Goal: Task Accomplishment & Management: Manage account settings

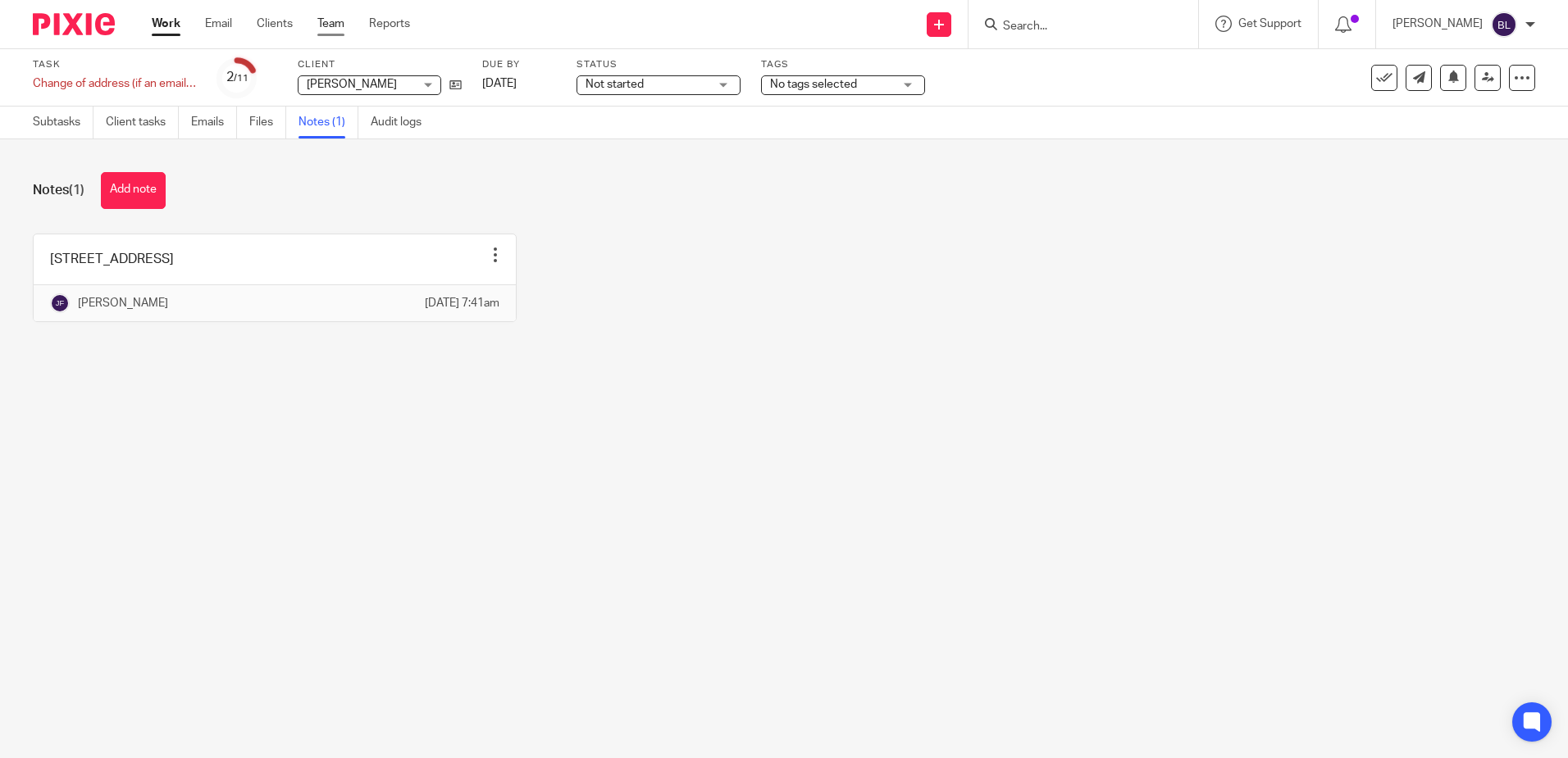
click at [335, 23] on link "Team" at bounding box center [331, 24] width 27 height 17
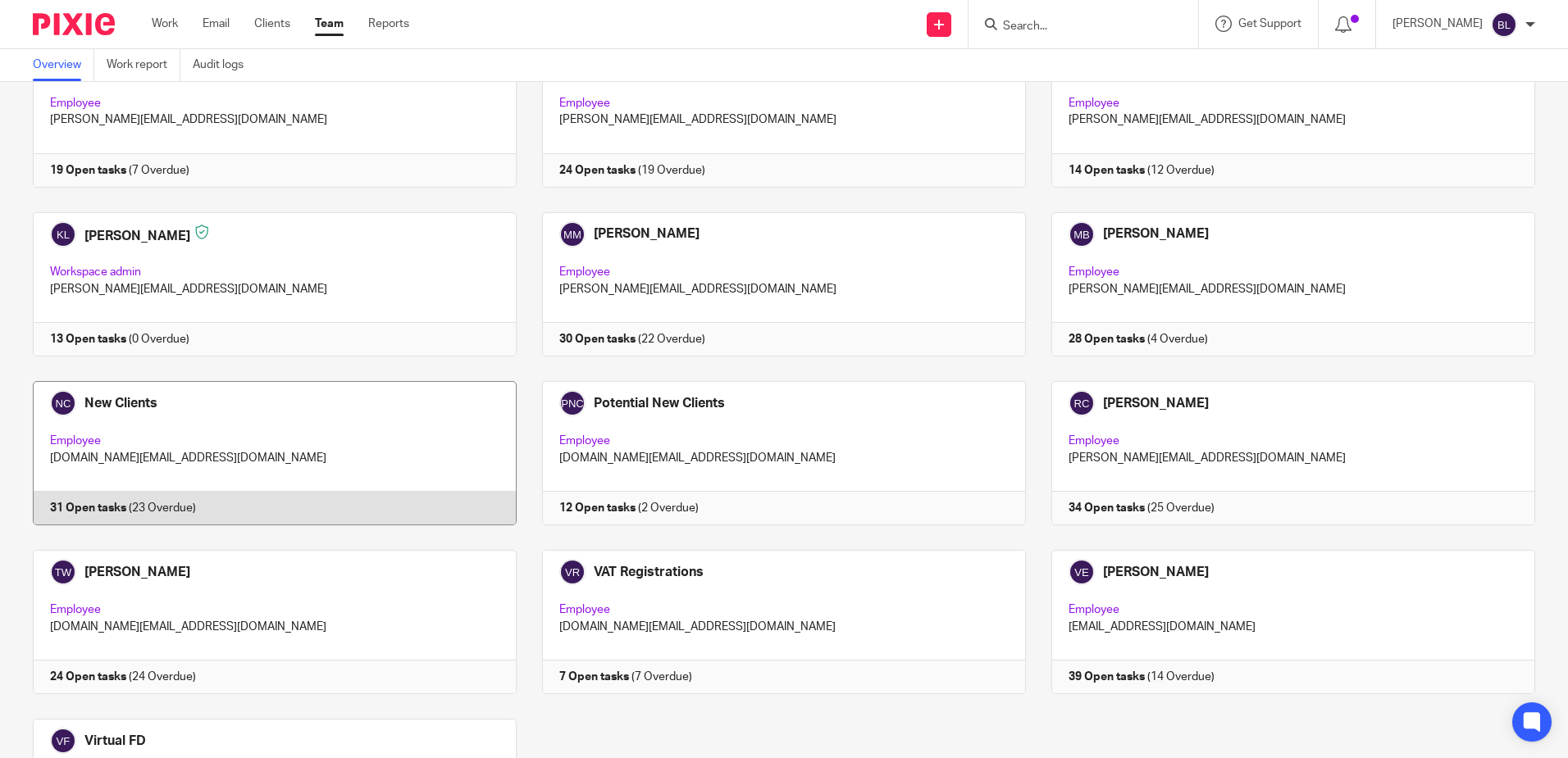
scroll to position [820, 0]
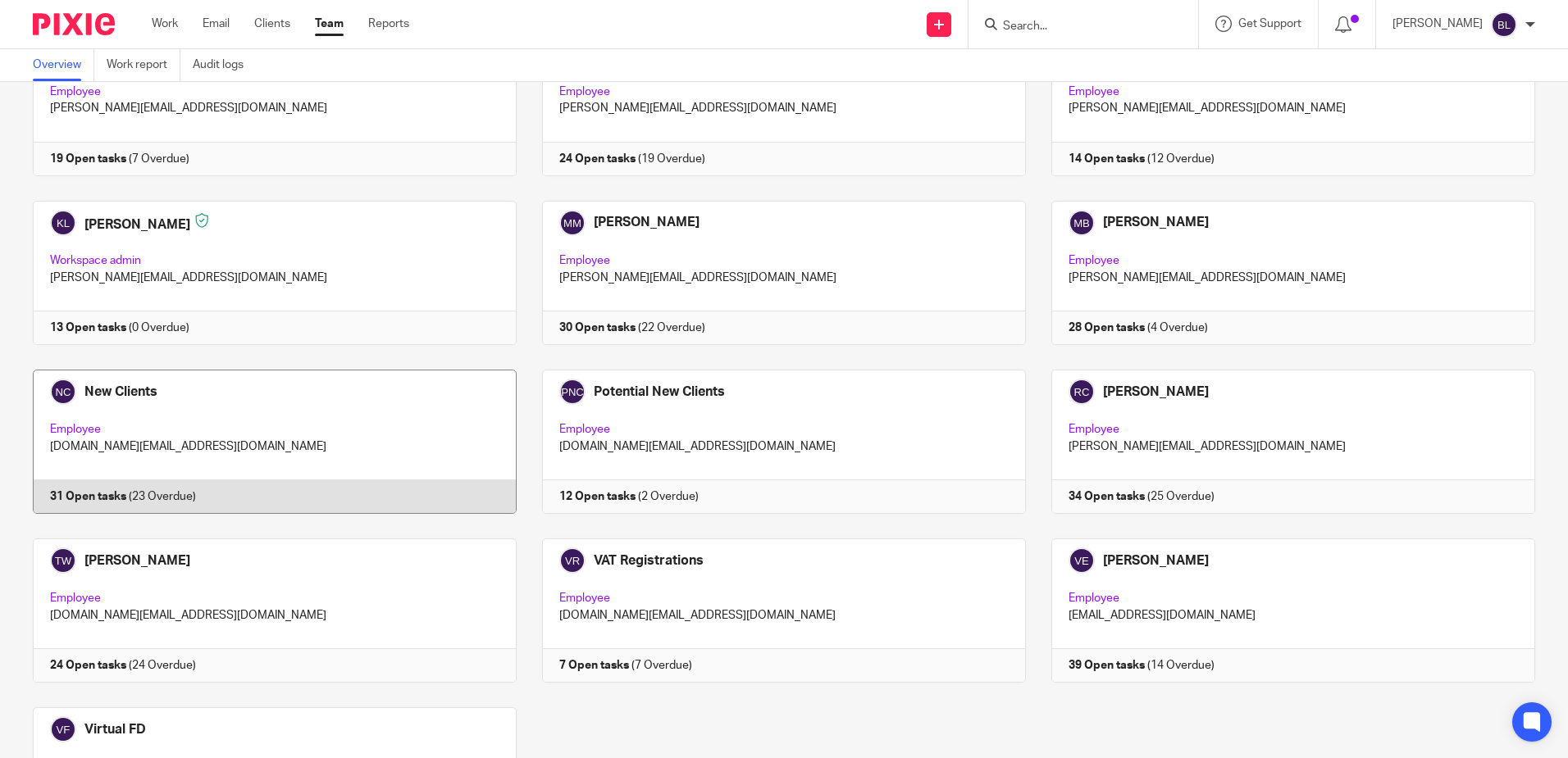
click at [116, 390] on link at bounding box center [262, 441] width 509 height 144
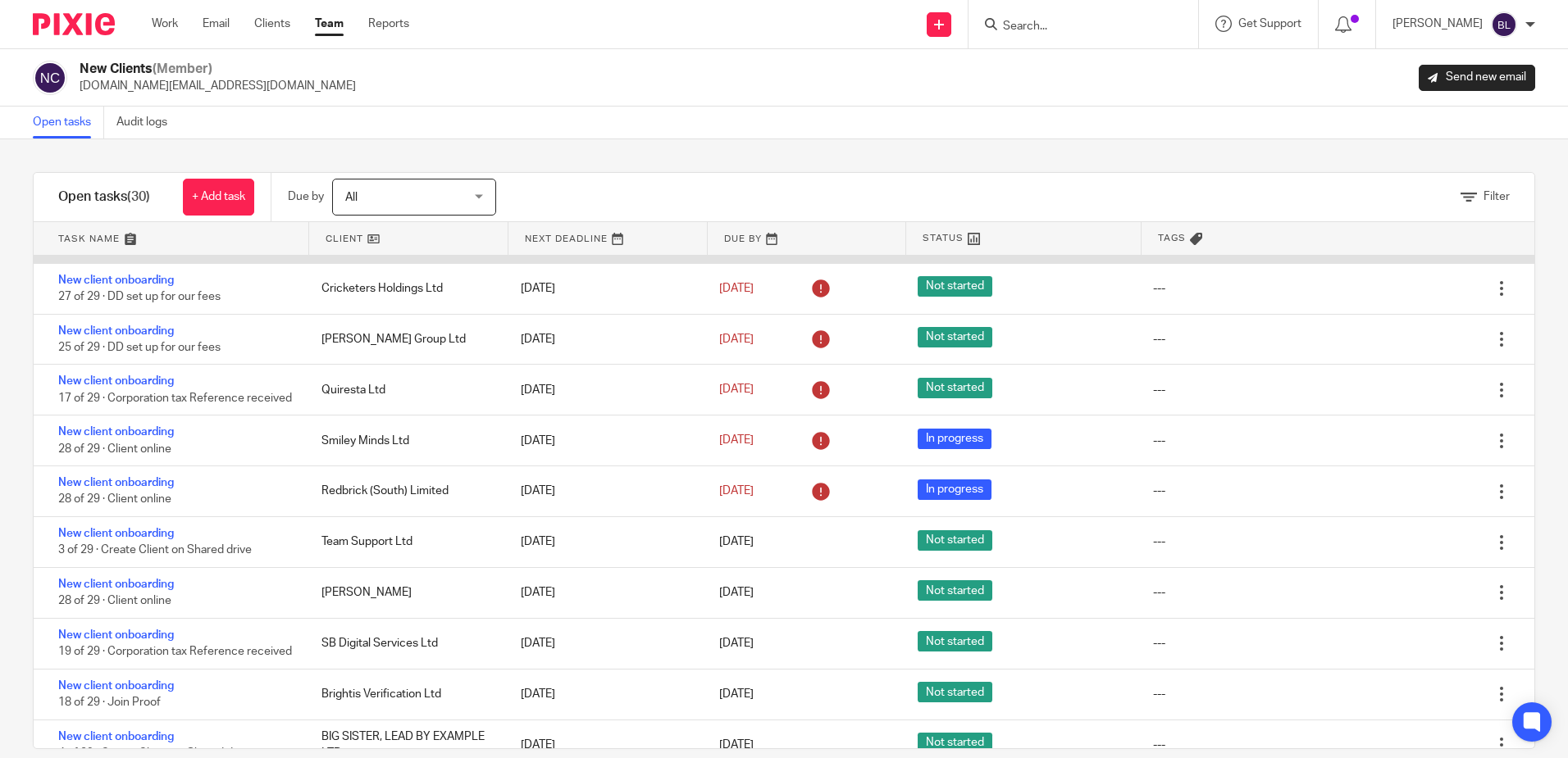
scroll to position [984, 0]
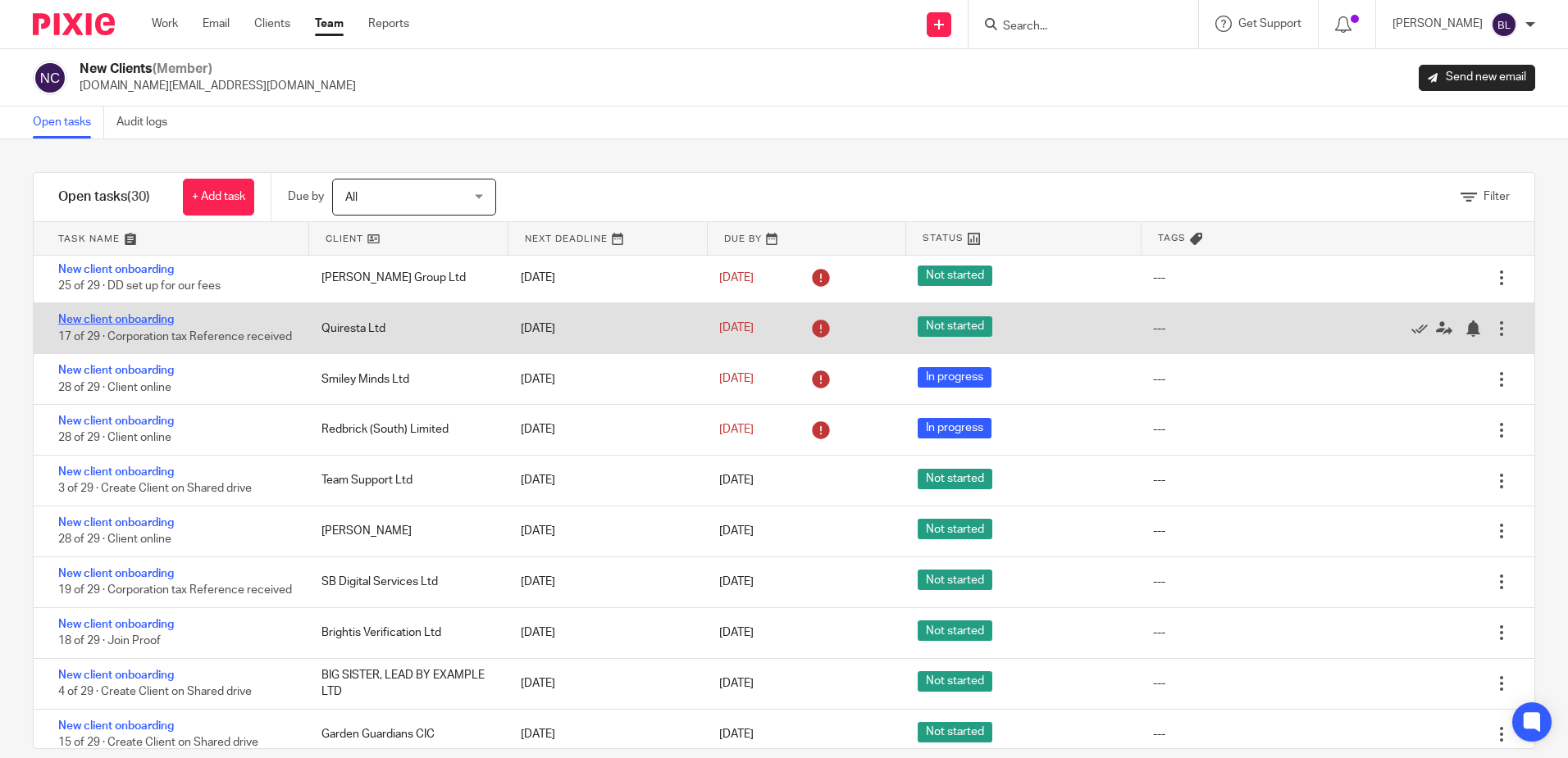
click at [134, 326] on link "New client onboarding" at bounding box center [116, 320] width 116 height 12
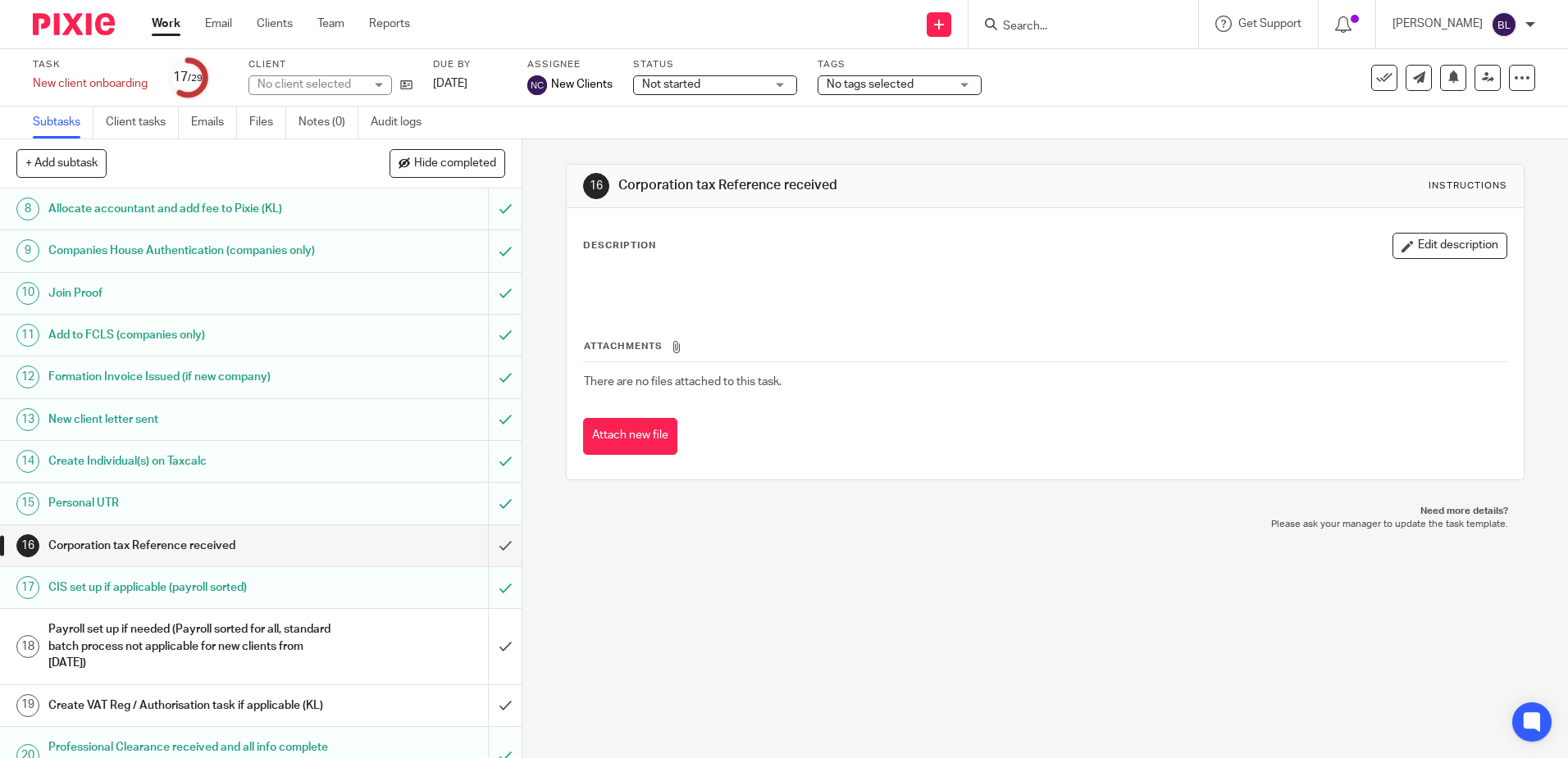
scroll to position [328, 0]
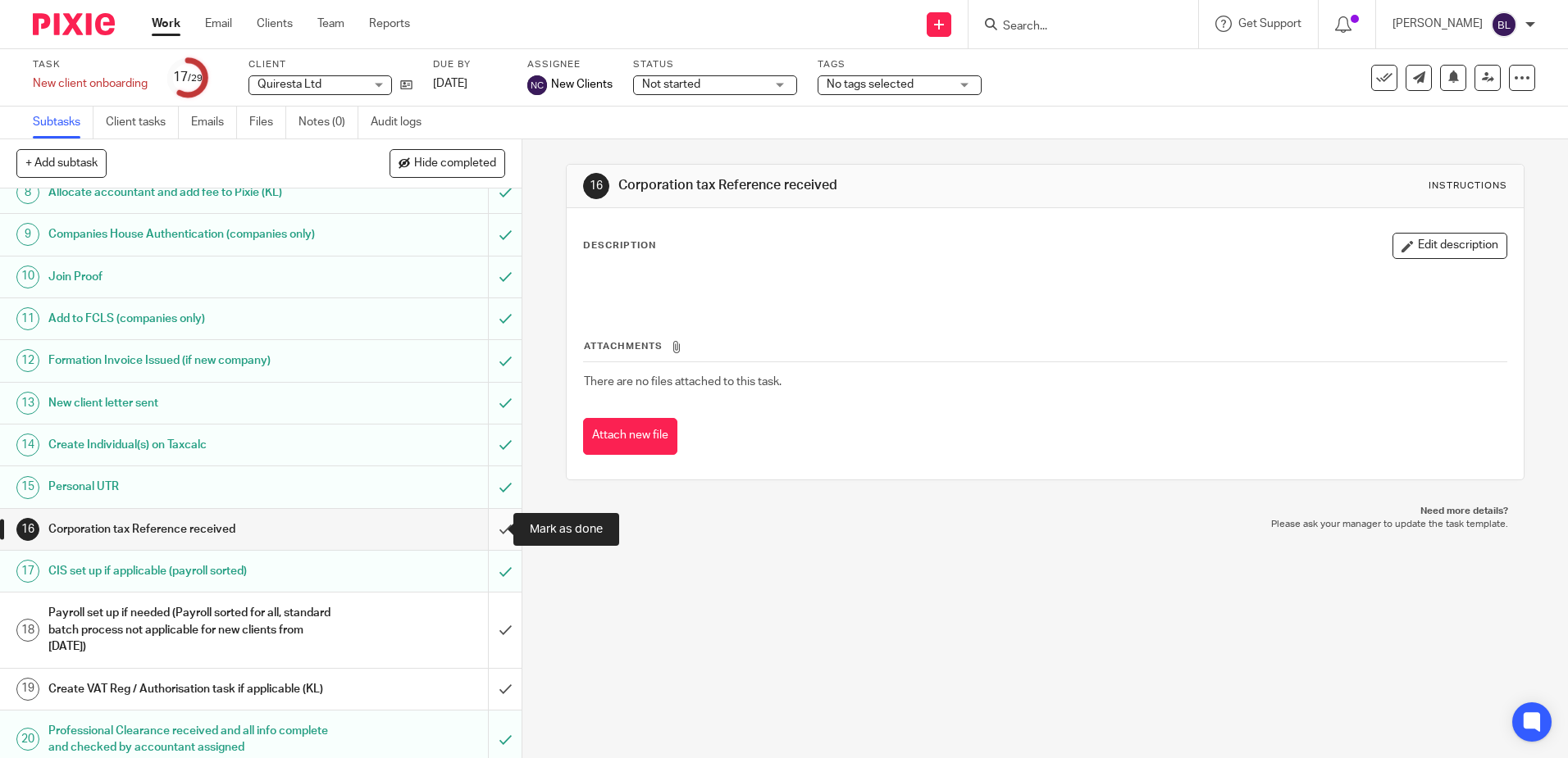
click at [491, 530] on input "submit" at bounding box center [261, 529] width 522 height 41
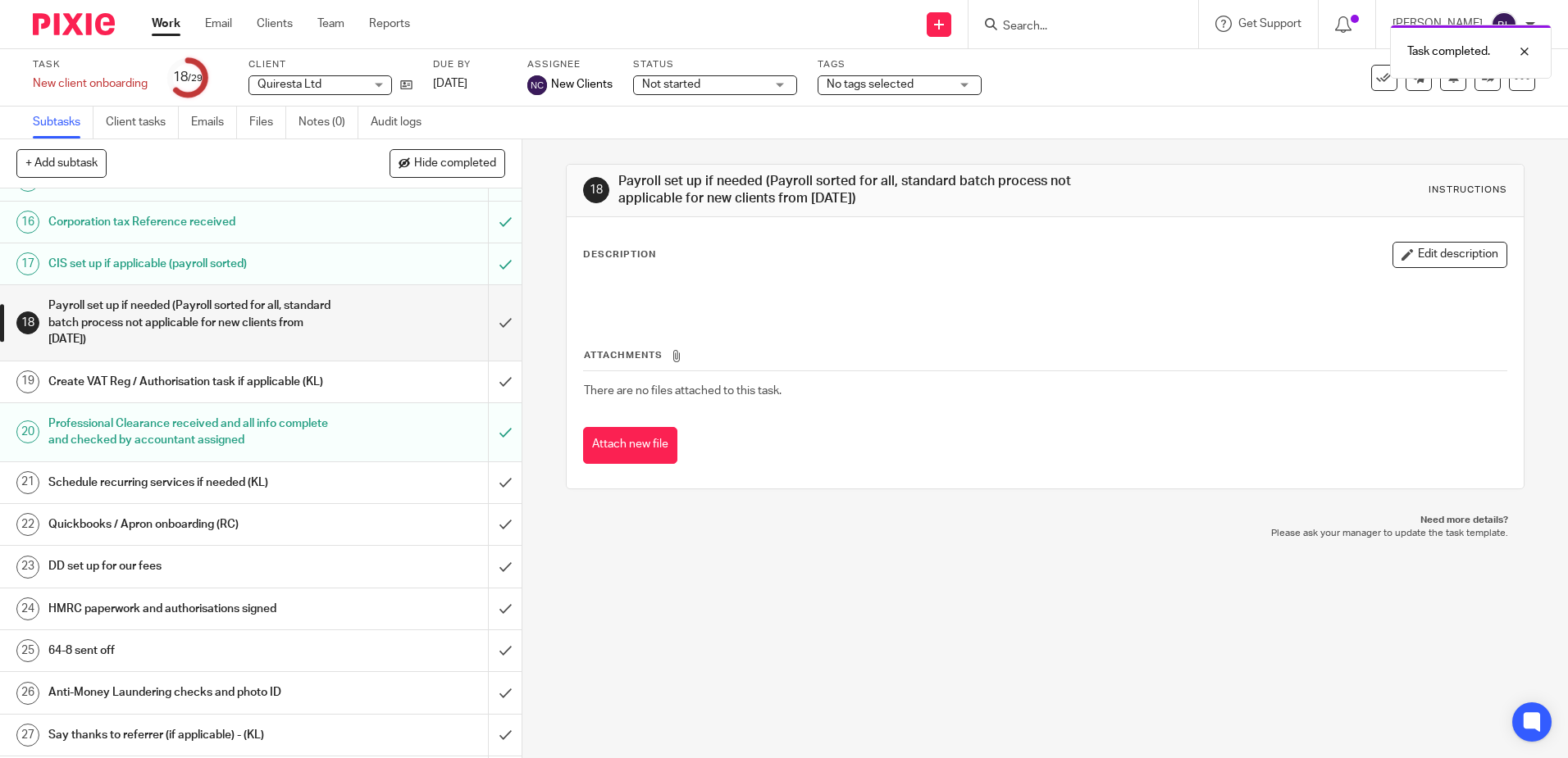
scroll to position [735, 0]
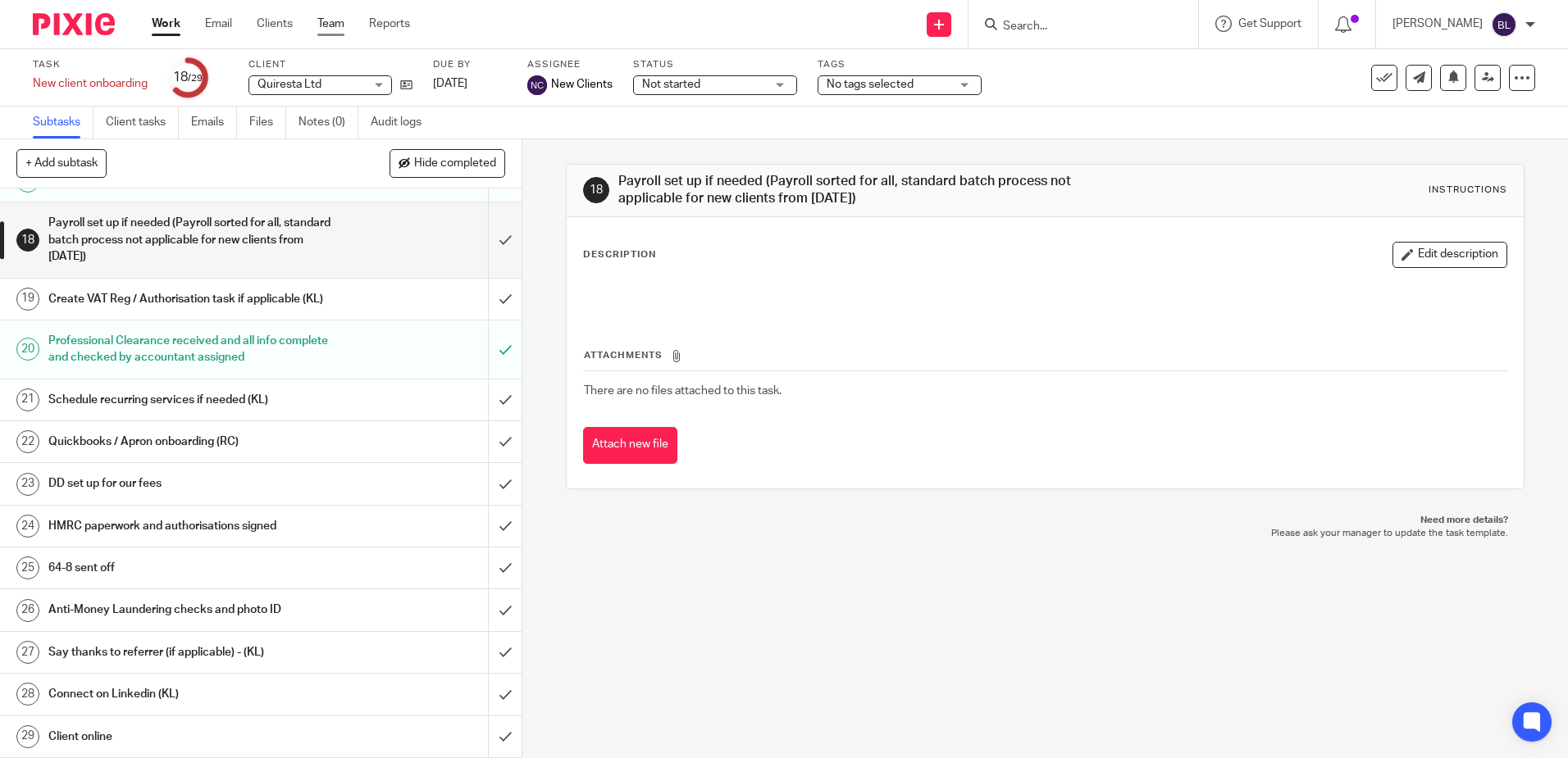
click at [327, 26] on link "Team" at bounding box center [331, 24] width 27 height 17
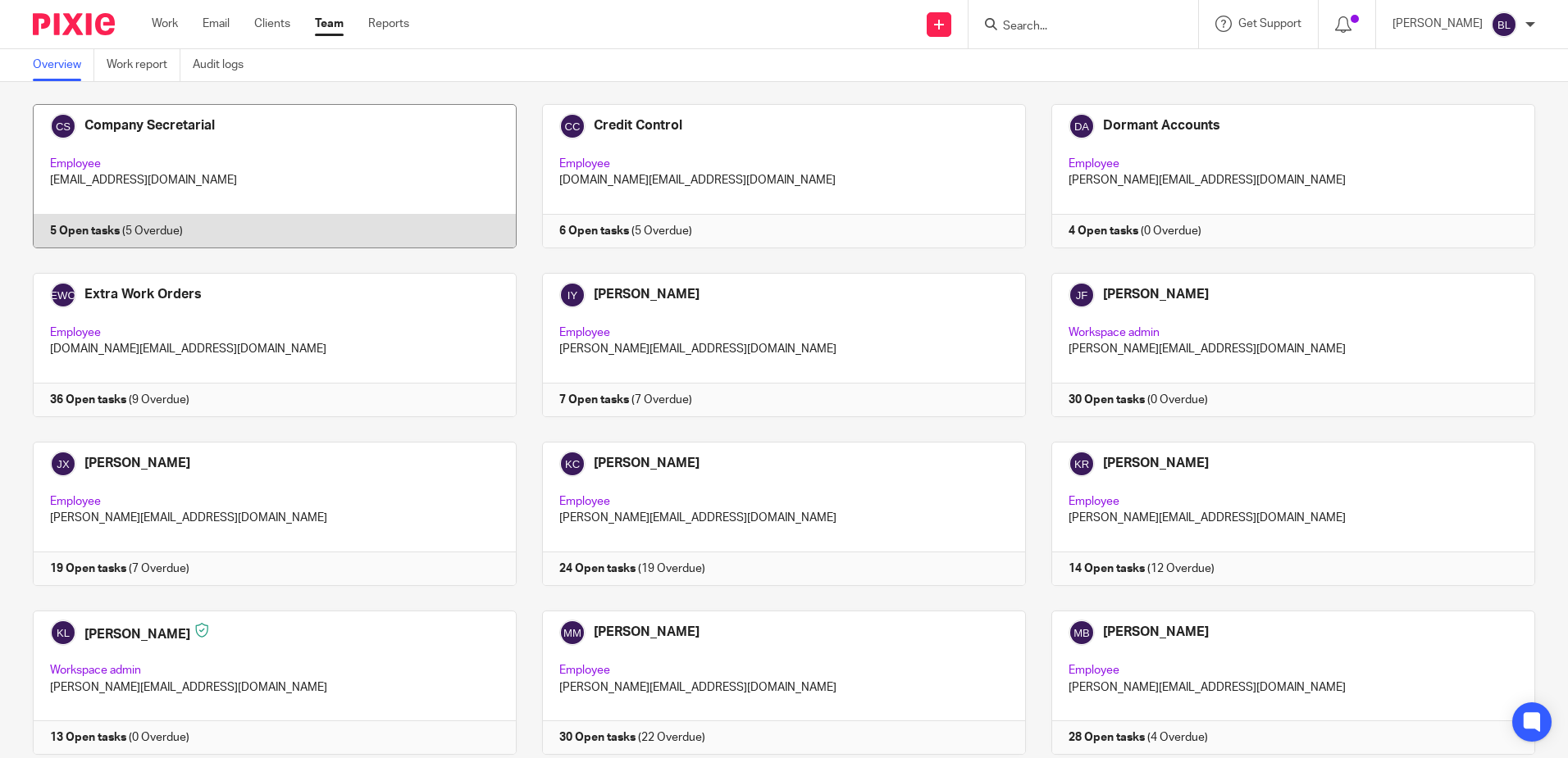
scroll to position [902, 0]
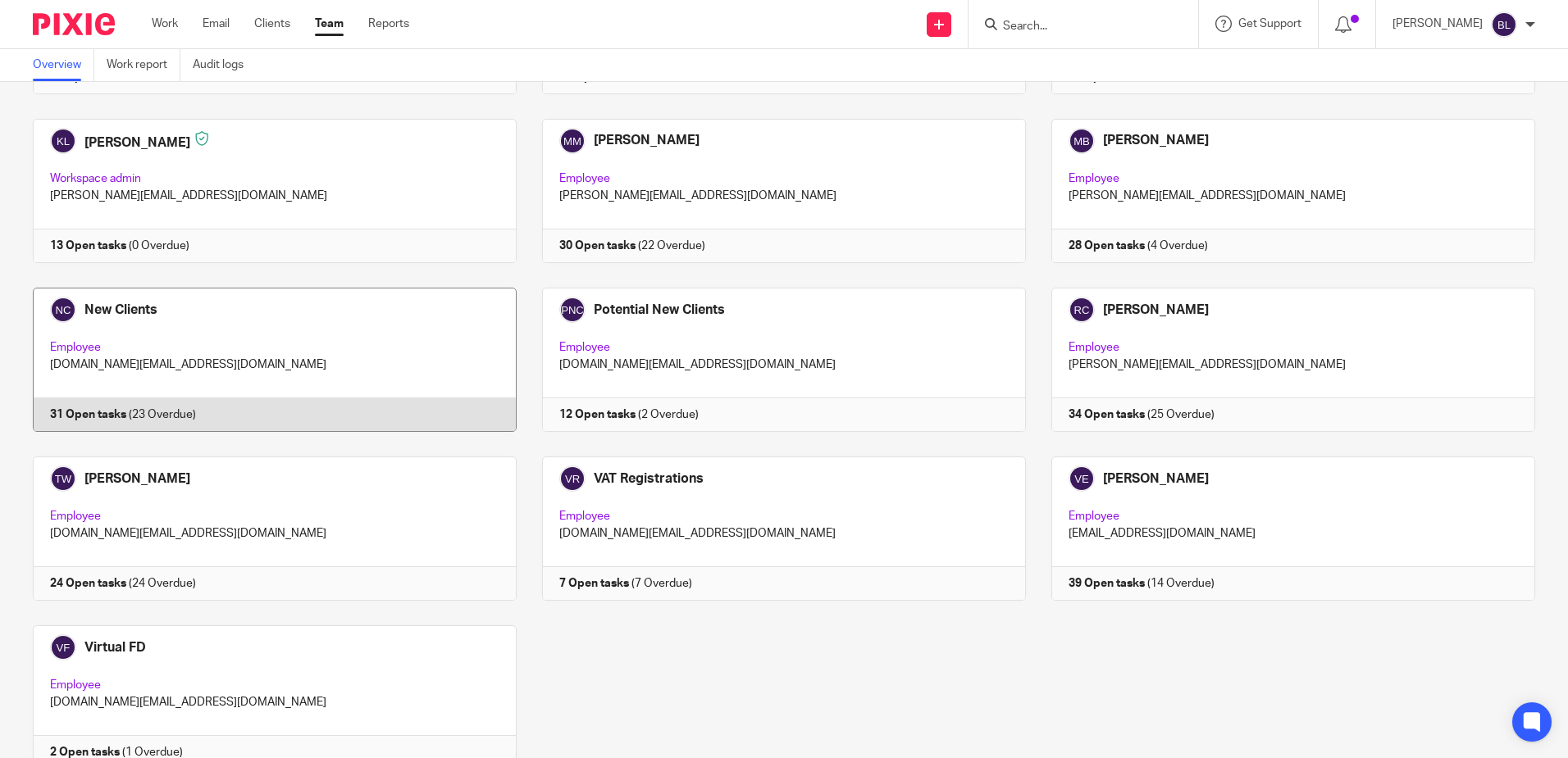
click at [120, 304] on link at bounding box center [262, 359] width 509 height 144
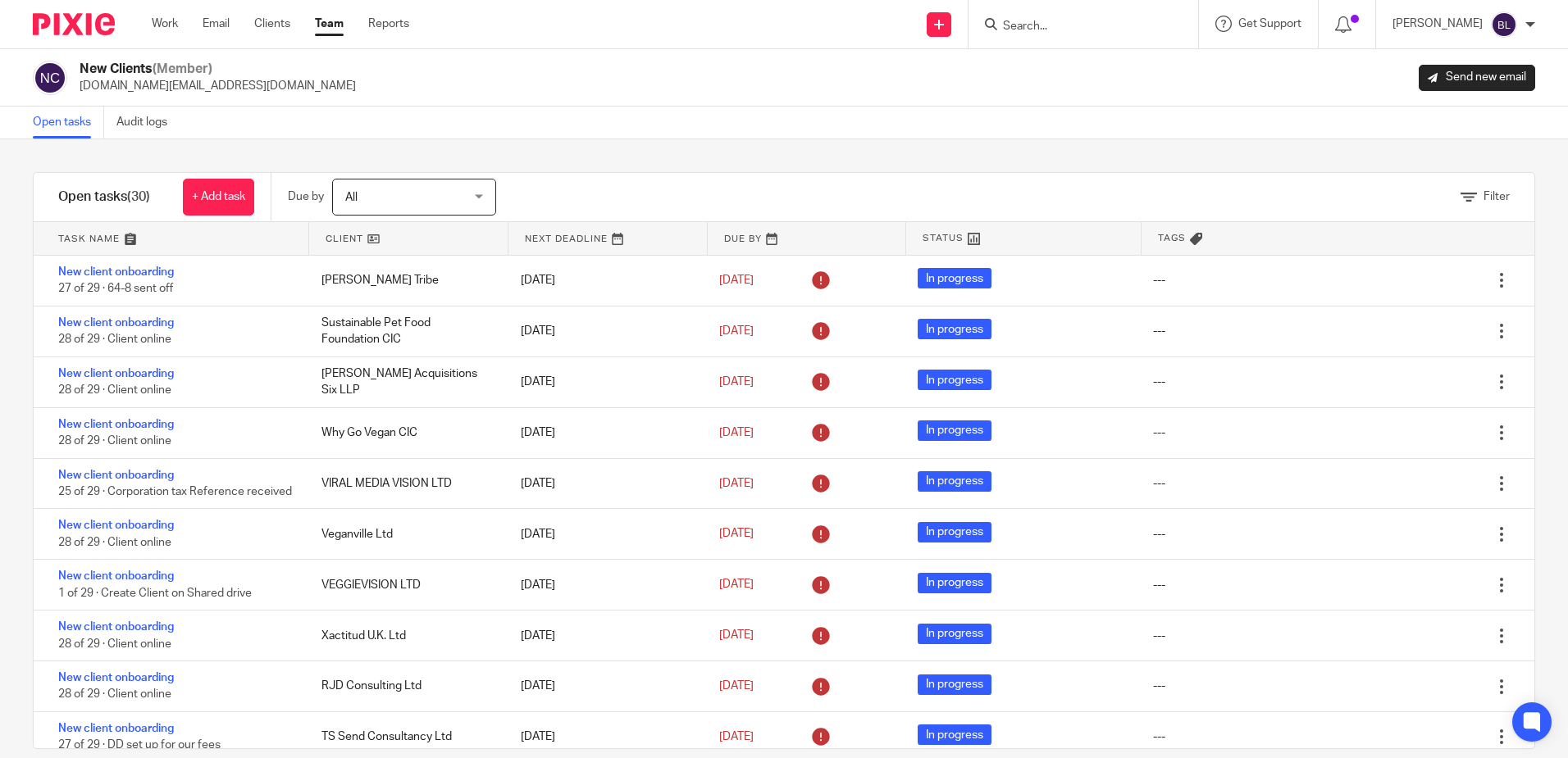
click at [331, 25] on link "Team" at bounding box center [329, 24] width 28 height 17
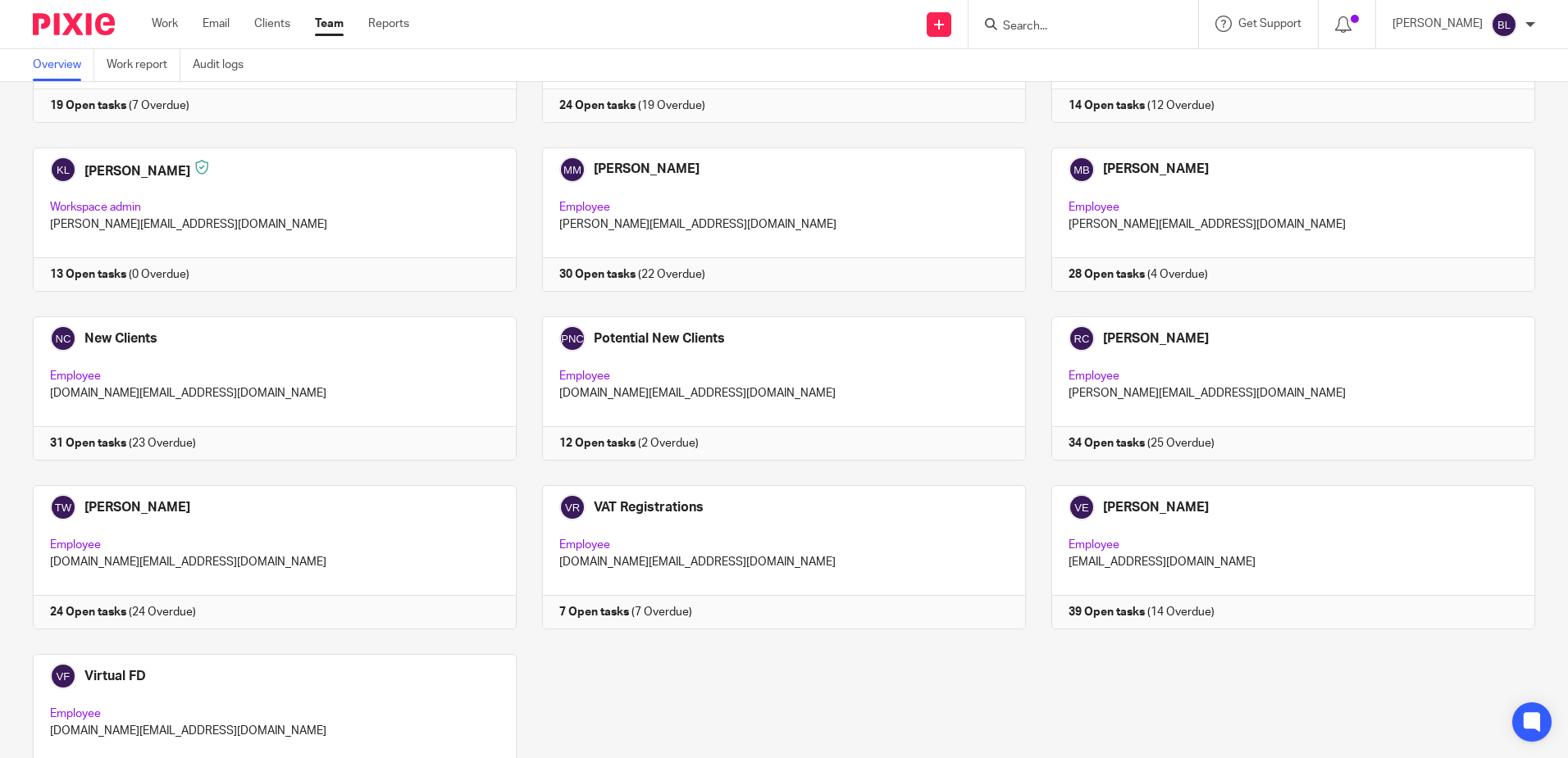
scroll to position [971, 0]
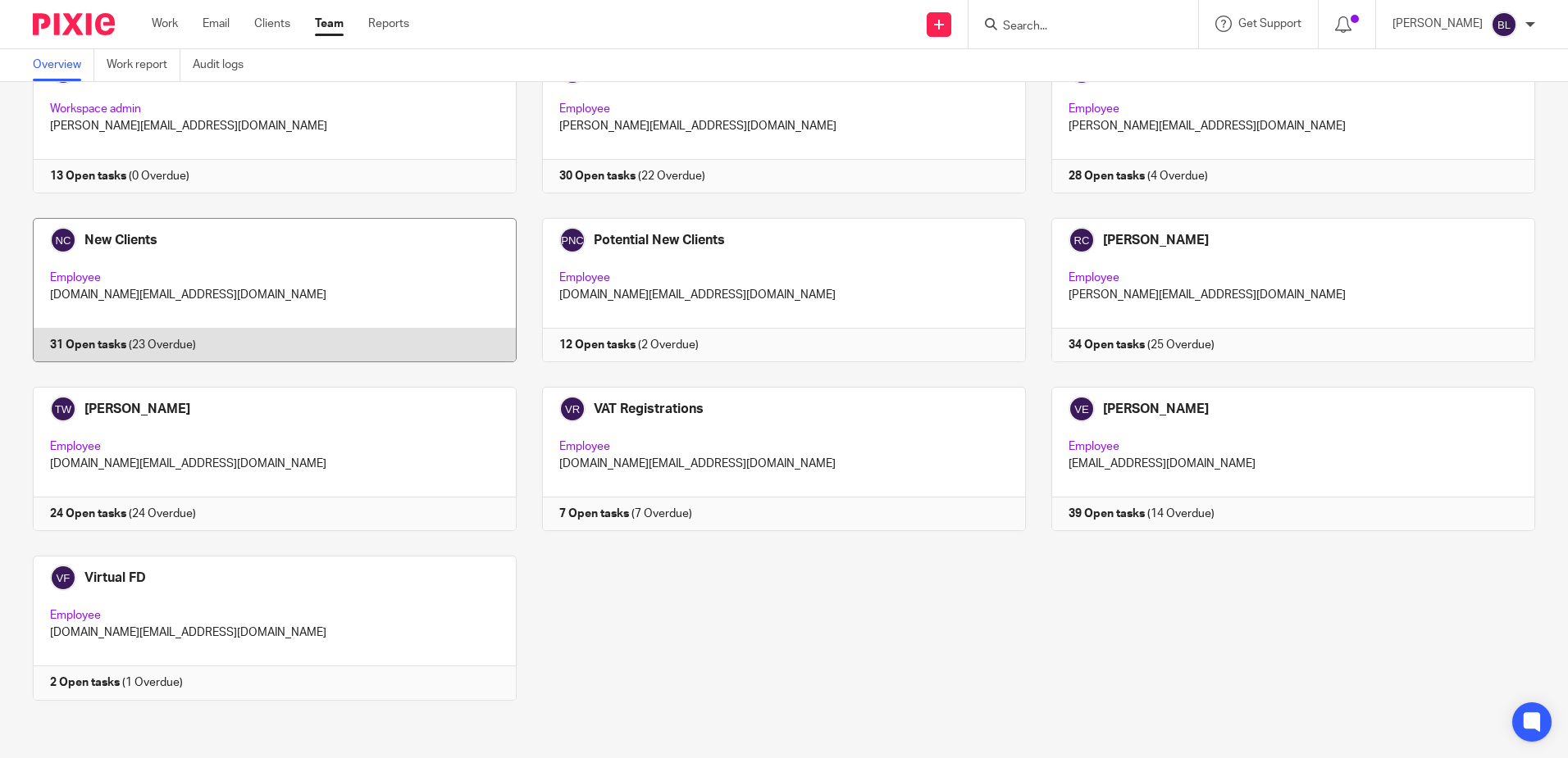
click at [109, 247] on link at bounding box center [262, 290] width 509 height 144
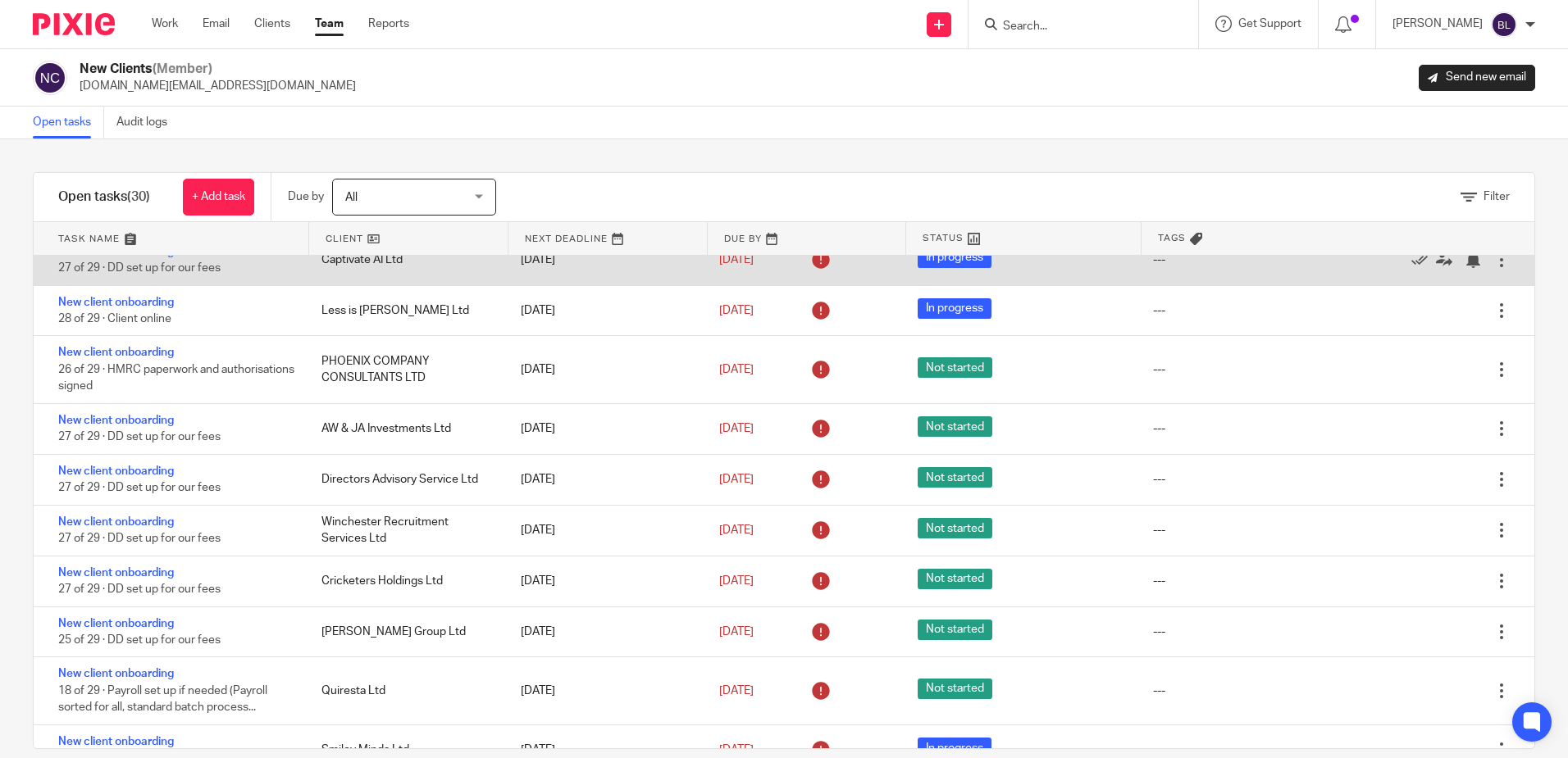
scroll to position [820, 0]
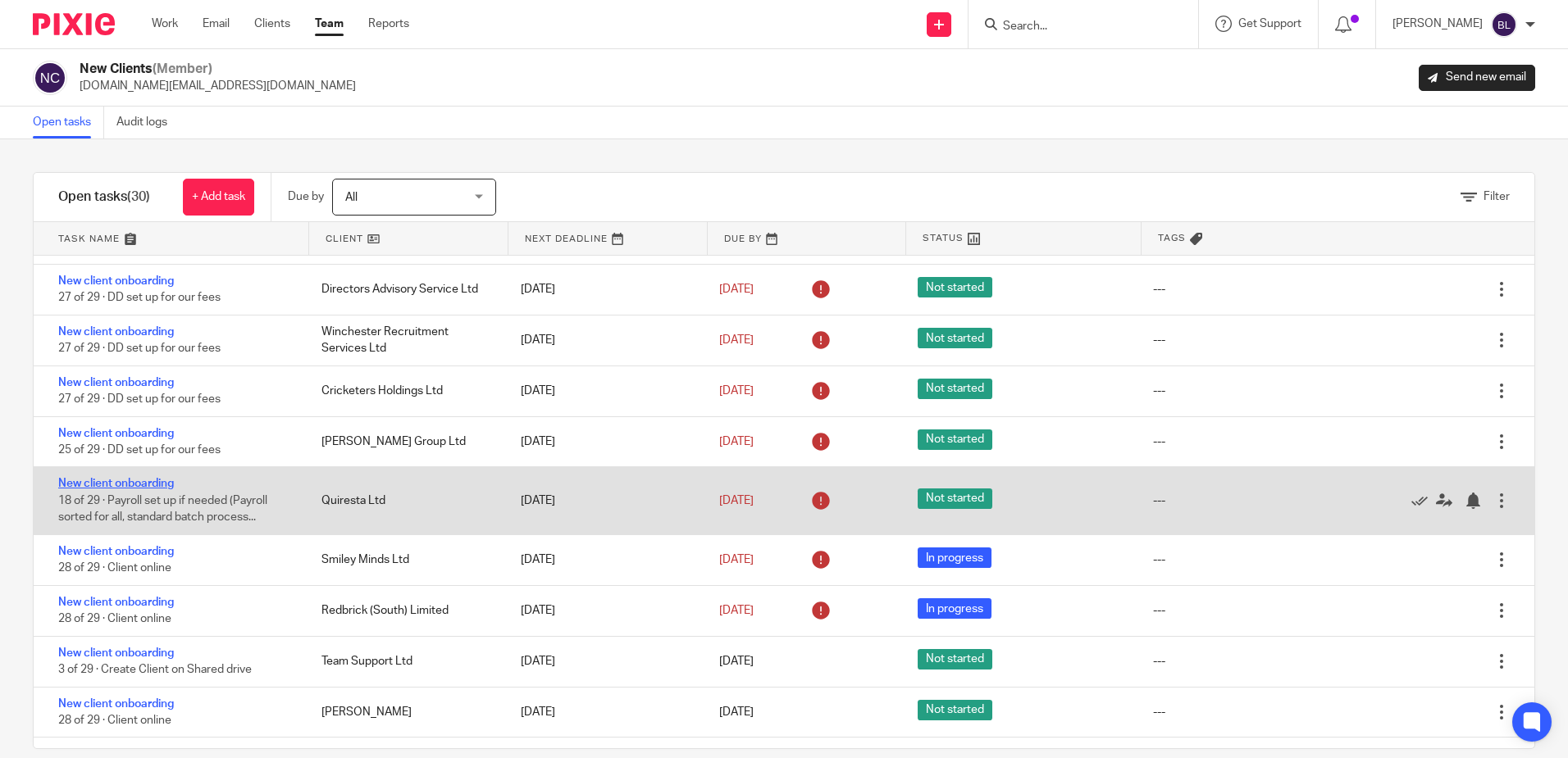
click at [150, 490] on link "New client onboarding" at bounding box center [116, 484] width 116 height 12
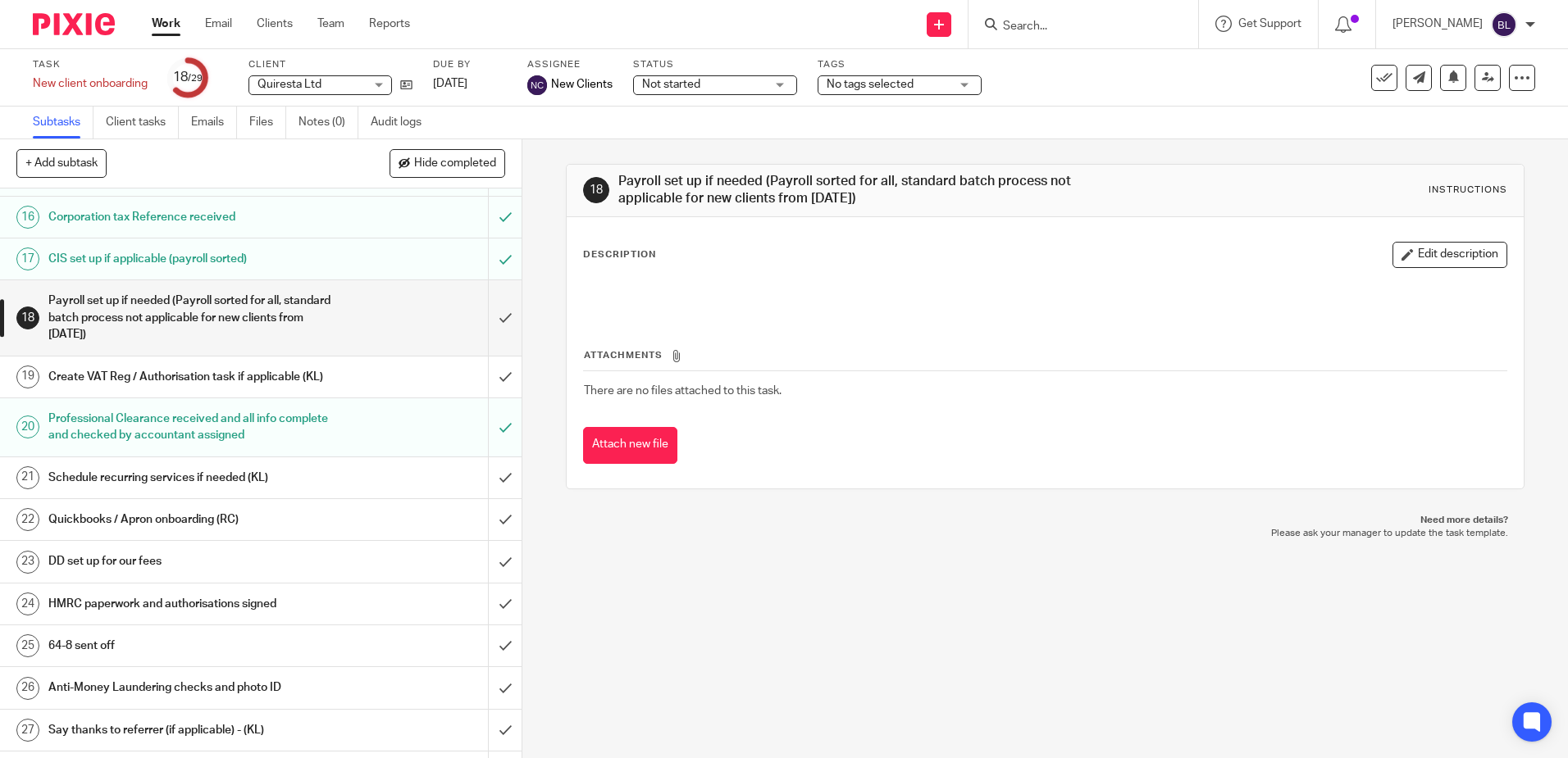
scroll to position [735, 0]
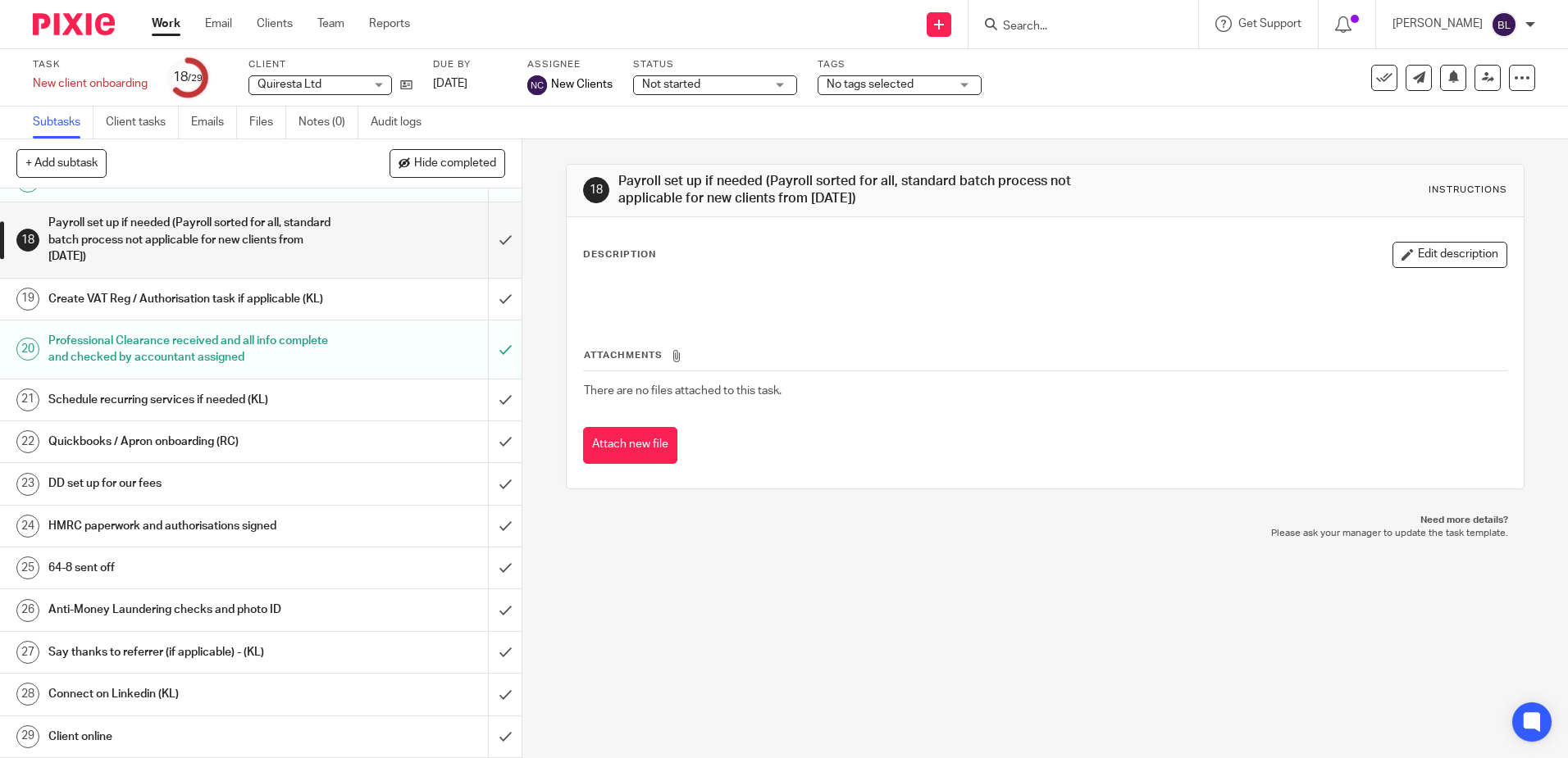
click at [1016, 22] on input "Search" at bounding box center [1075, 27] width 147 height 15
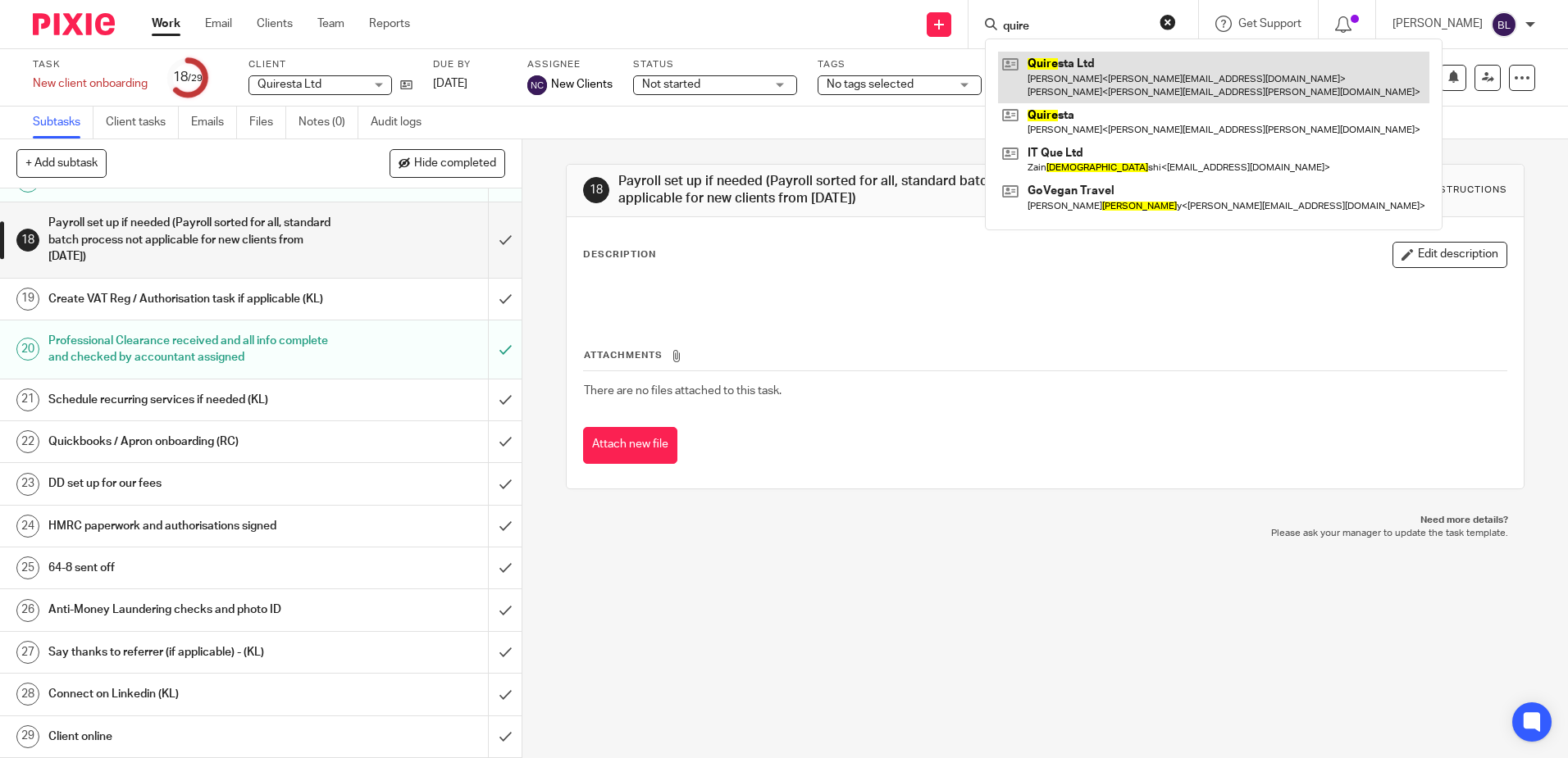
type input "quire"
click at [1091, 72] on link at bounding box center [1214, 77] width 432 height 51
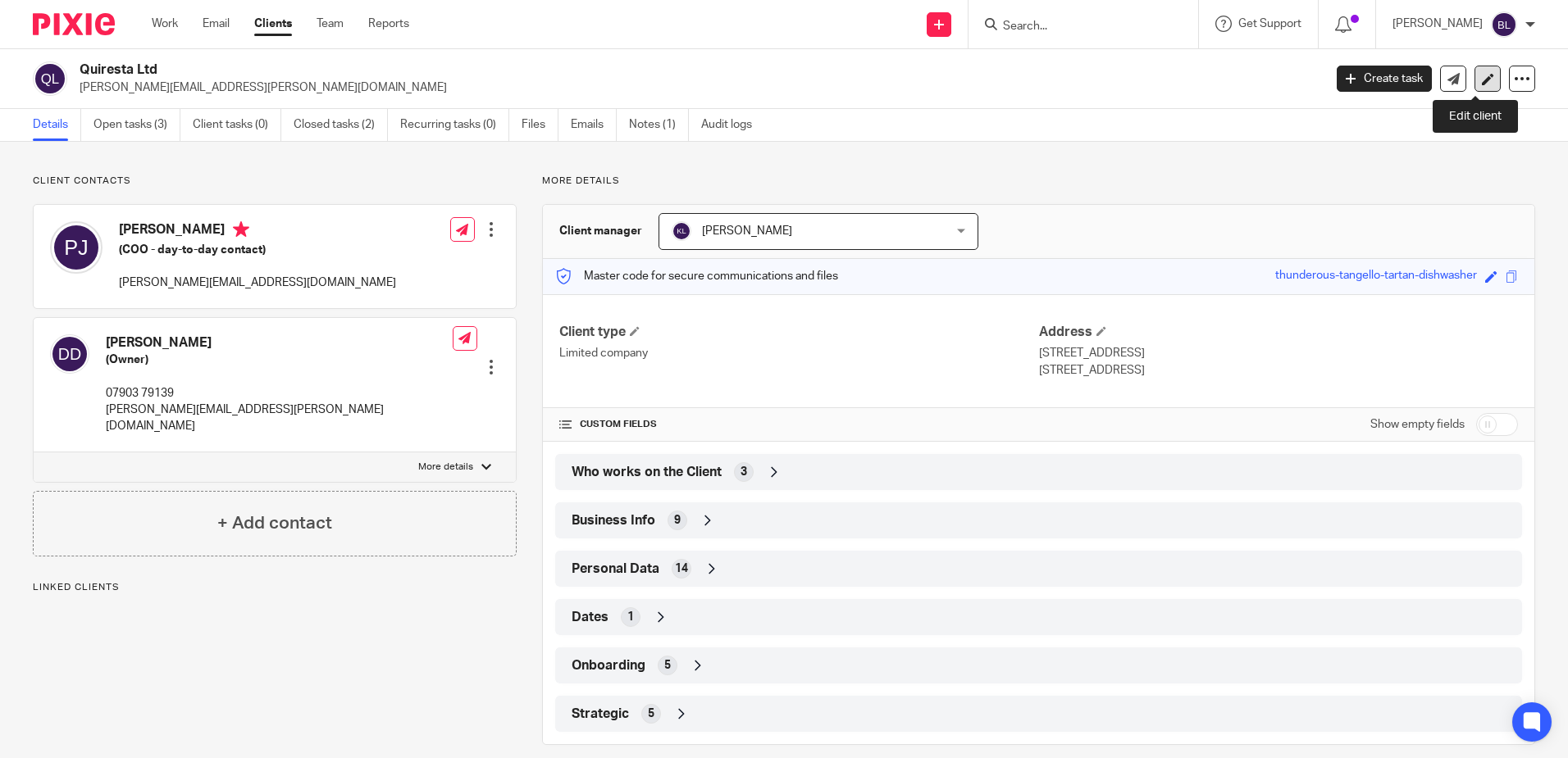
click at [1482, 78] on icon at bounding box center [1488, 79] width 12 height 12
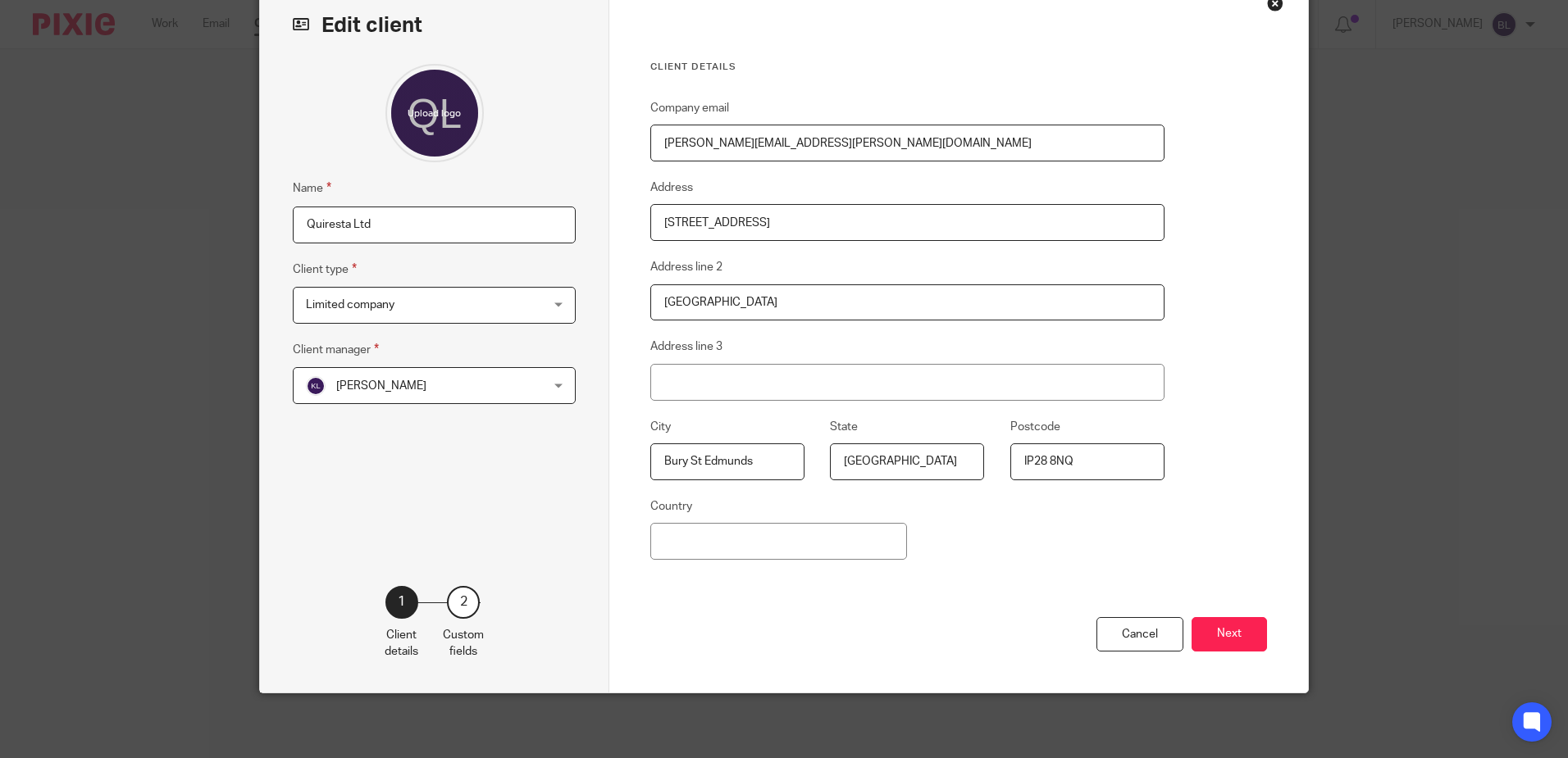
scroll to position [88, 0]
click at [1221, 636] on button "Next" at bounding box center [1229, 634] width 76 height 35
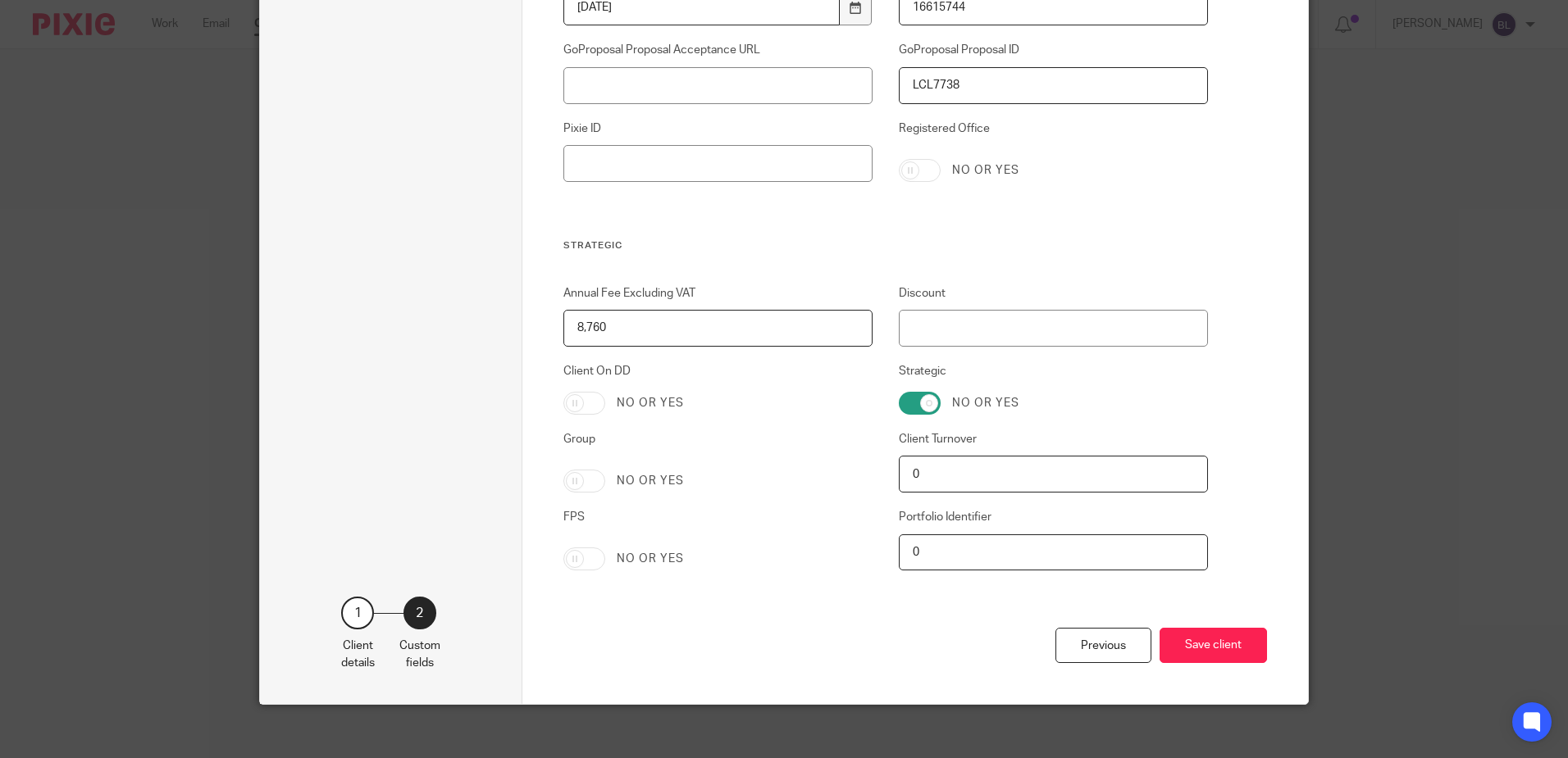
scroll to position [3244, 0]
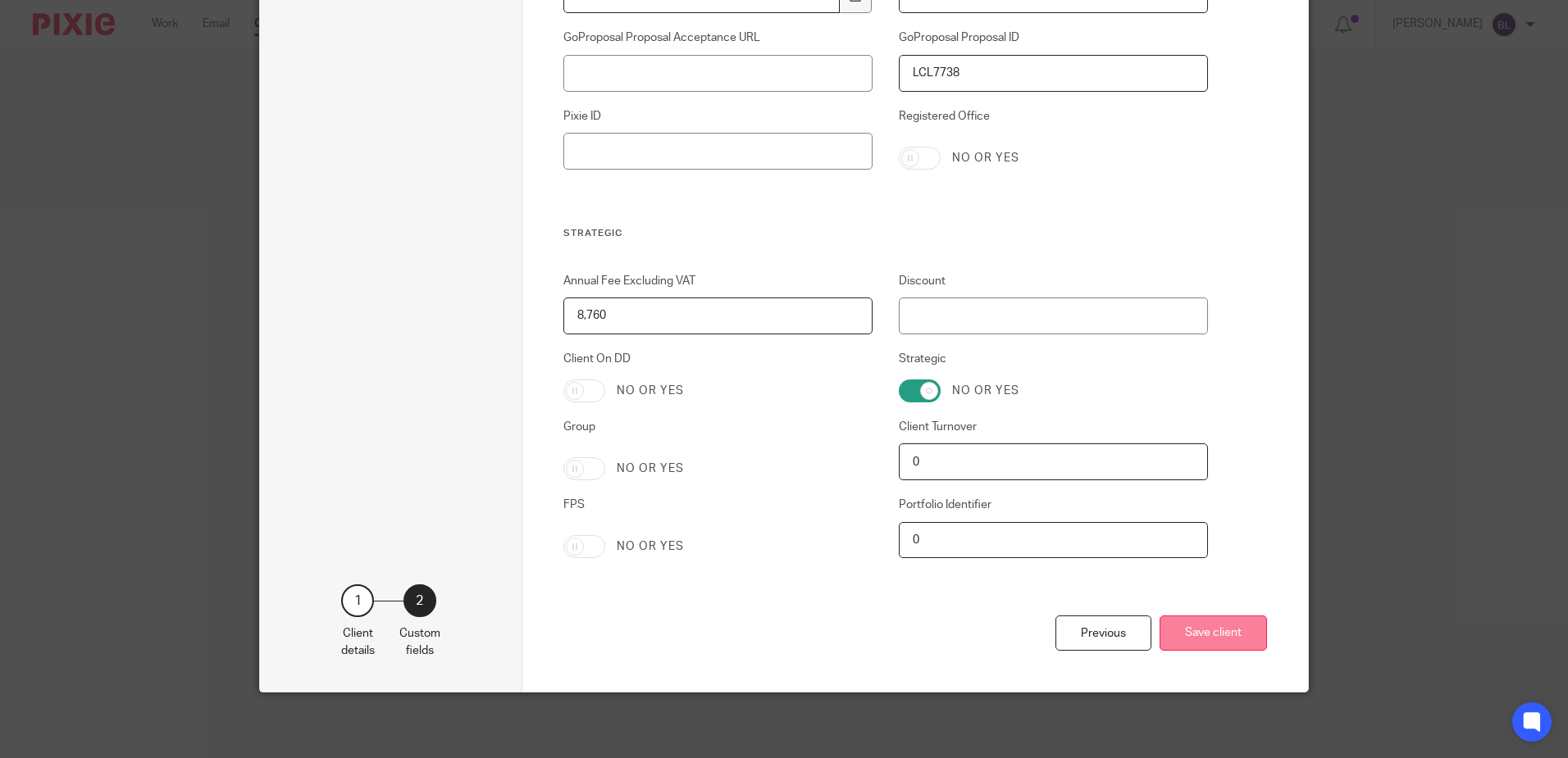
click at [1204, 626] on button "Save client" at bounding box center [1213, 633] width 107 height 35
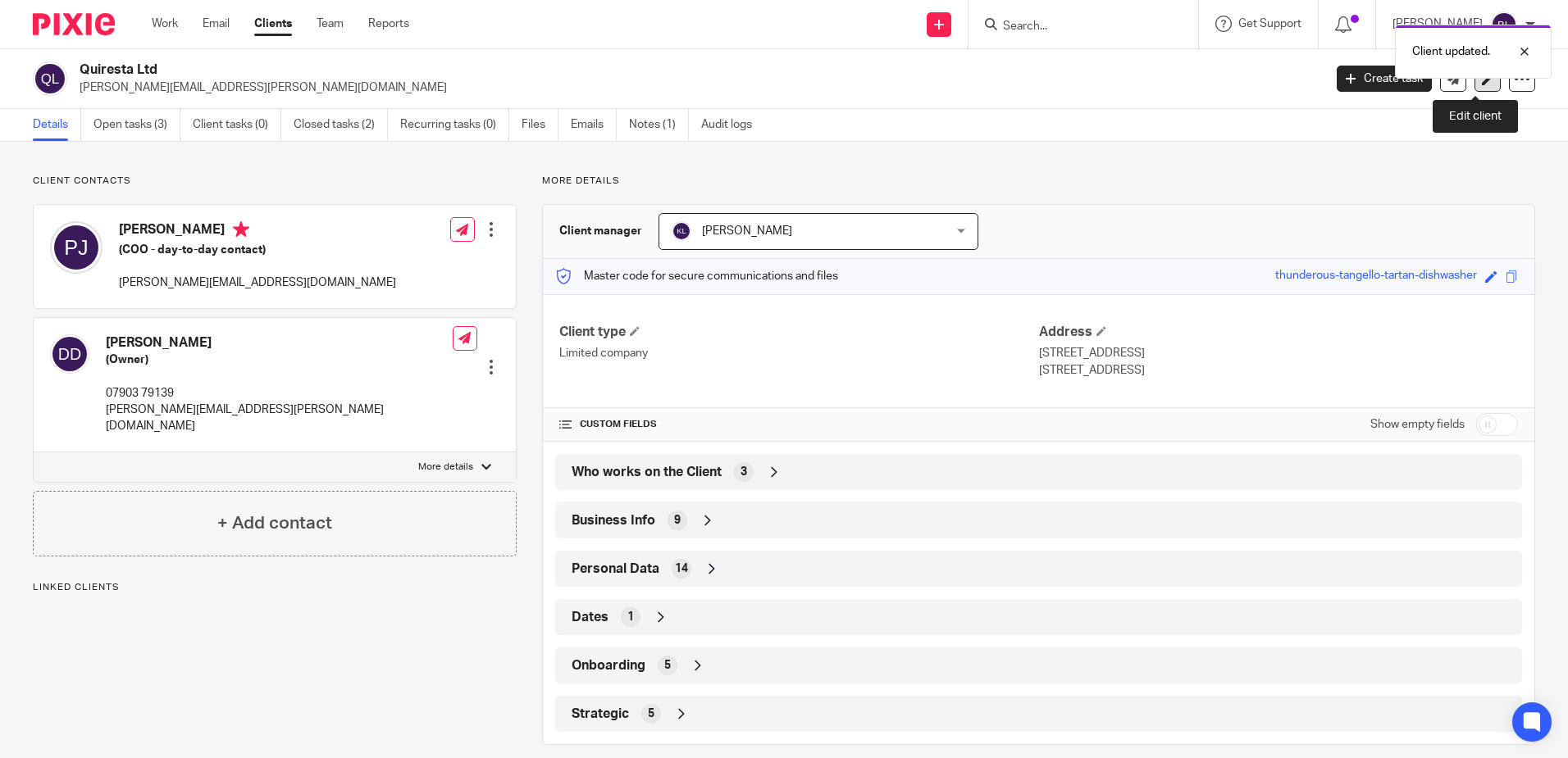
click at [1475, 85] on link at bounding box center [1487, 78] width 26 height 26
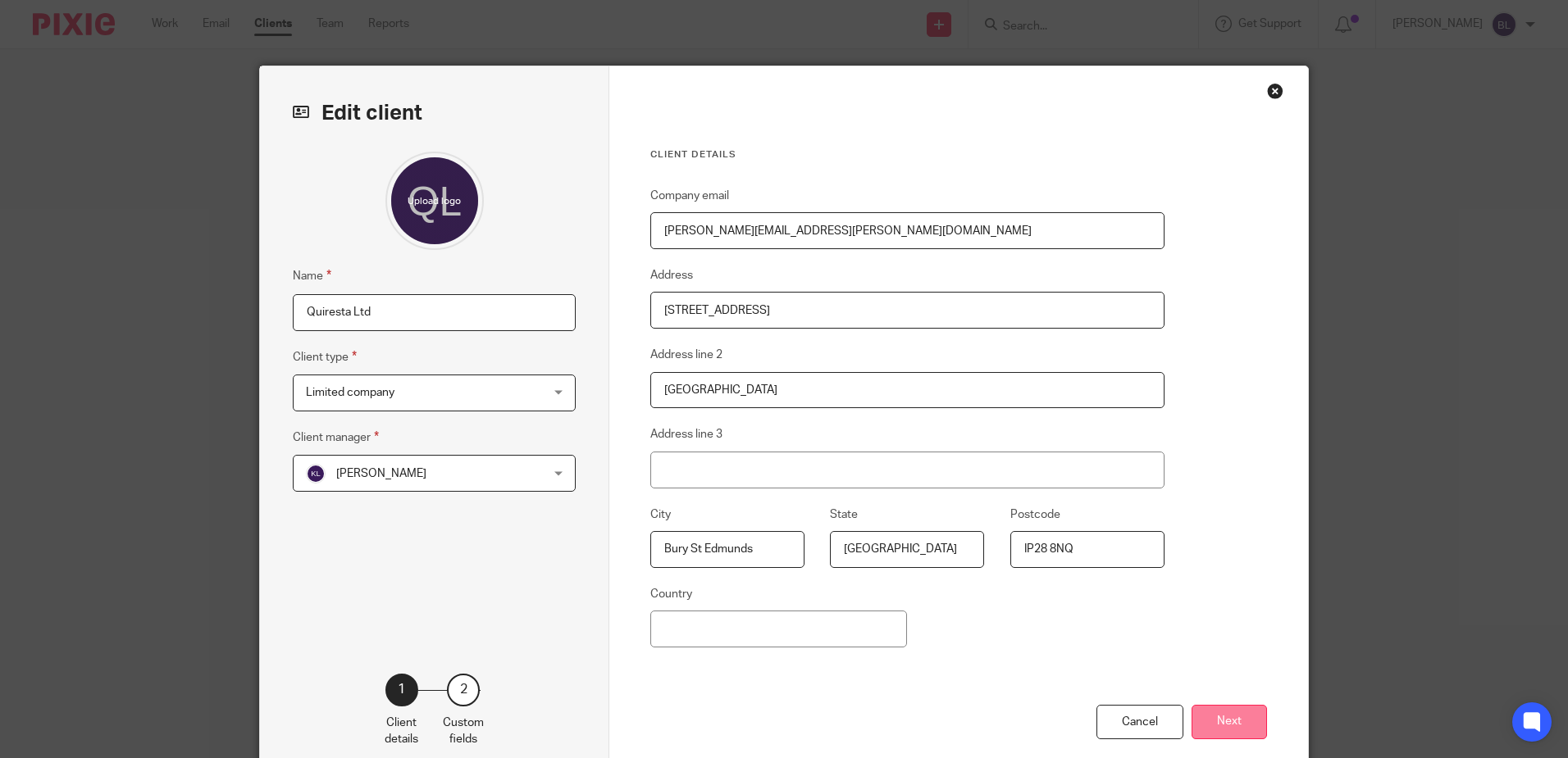
click at [1228, 720] on button "Next" at bounding box center [1229, 722] width 76 height 35
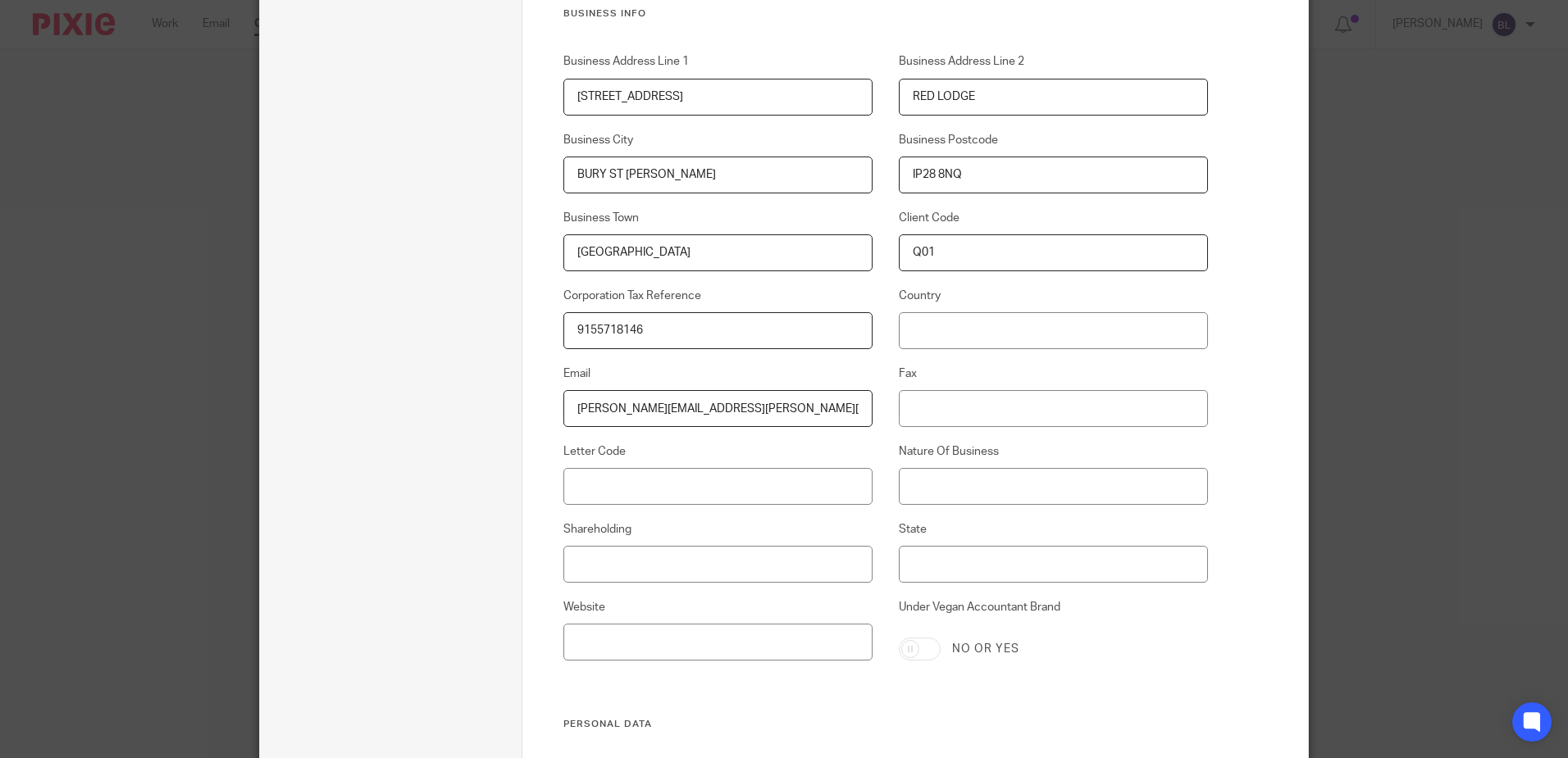
scroll to position [410, 0]
